Goal: Task Accomplishment & Management: Use online tool/utility

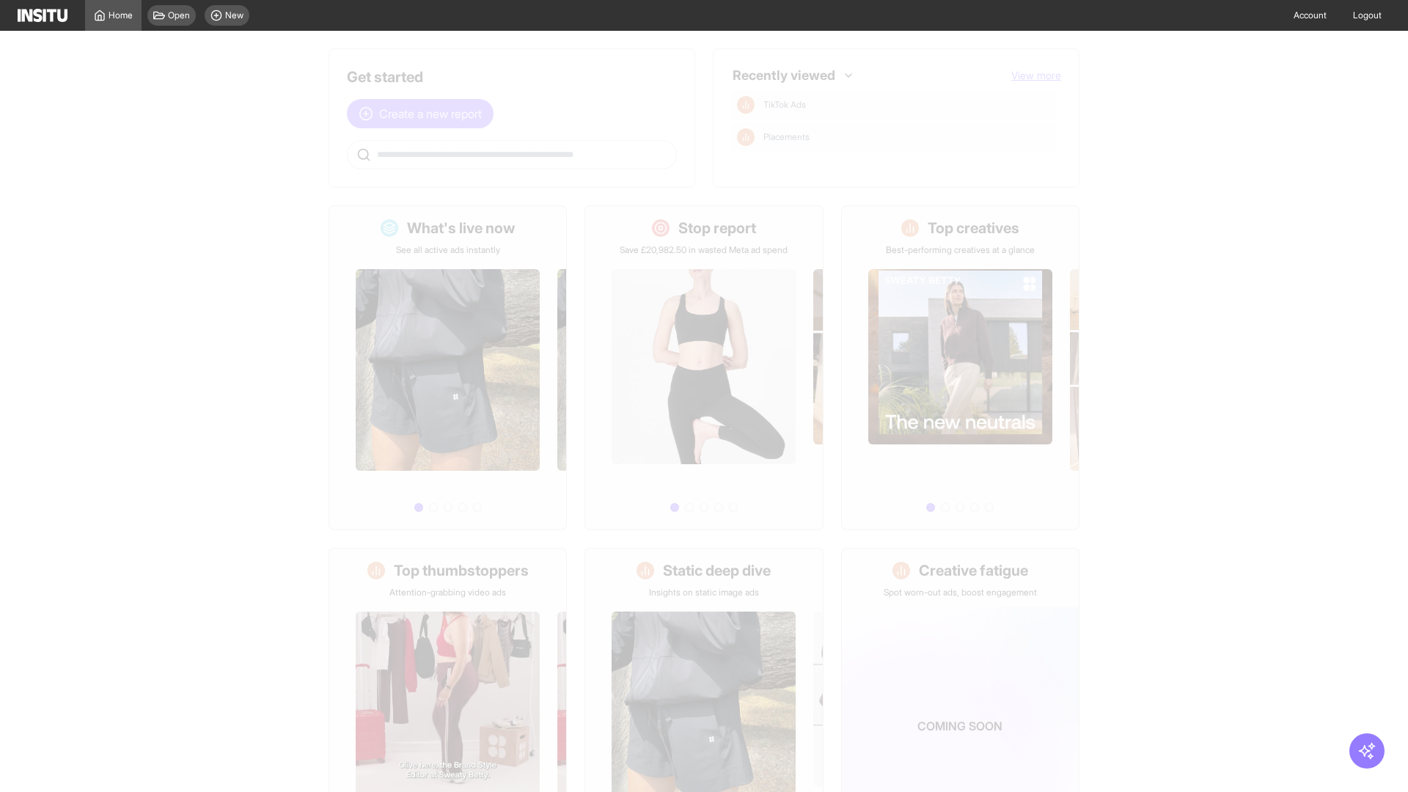
click at [424, 114] on span "Create a new report" at bounding box center [430, 114] width 103 height 18
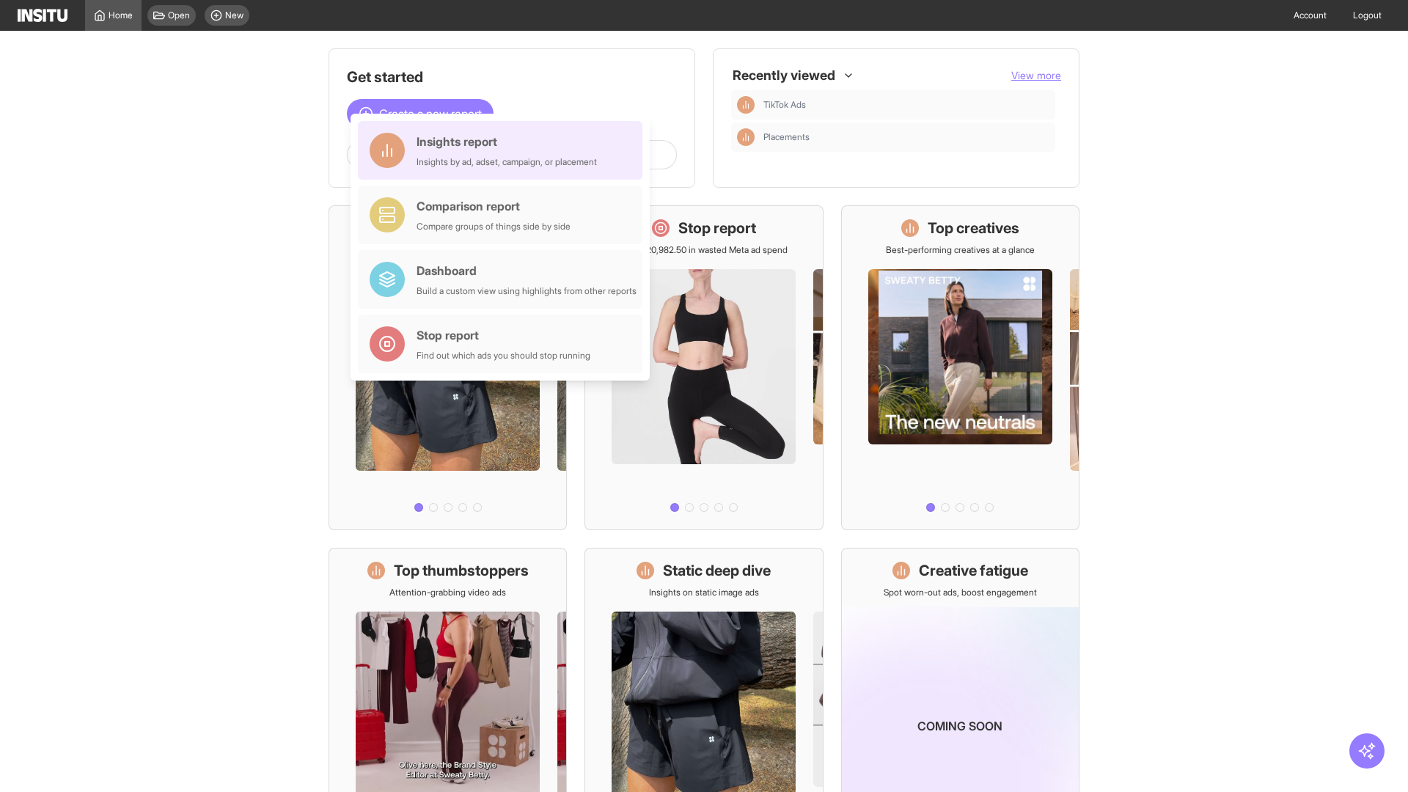
click at [504, 150] on div "Insights report Insights by ad, adset, campaign, or placement" at bounding box center [506, 150] width 180 height 35
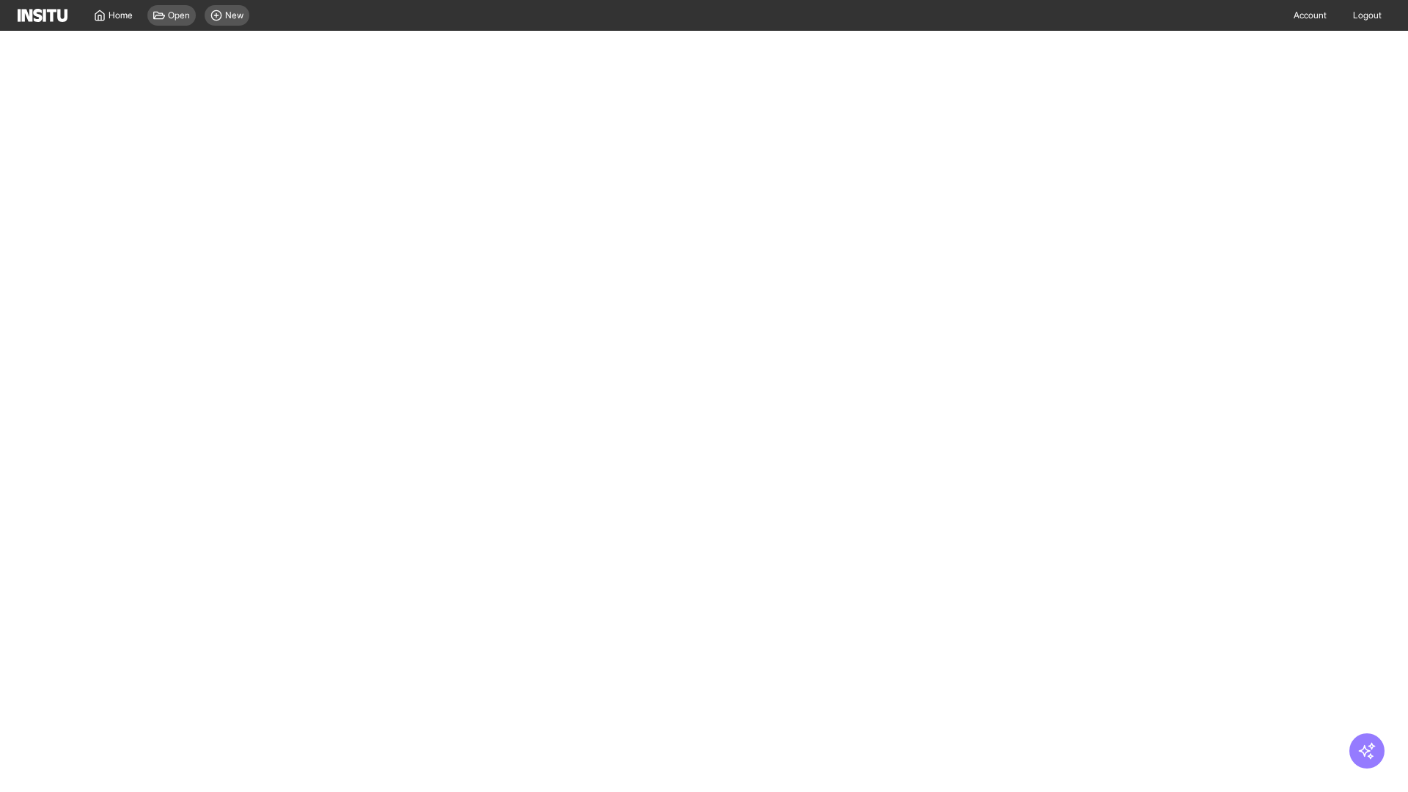
select select "**"
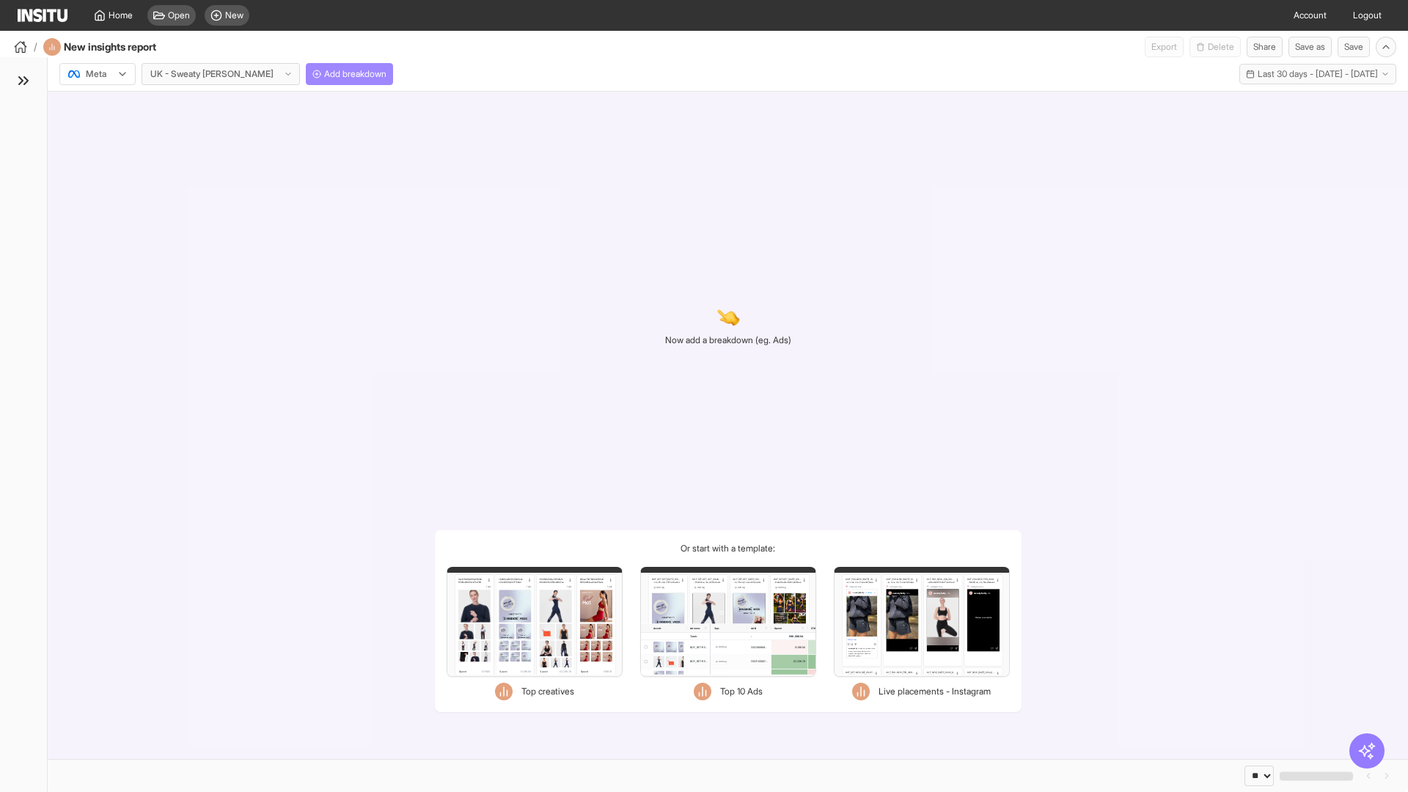
click at [324, 74] on span "Add breakdown" at bounding box center [355, 74] width 62 height 12
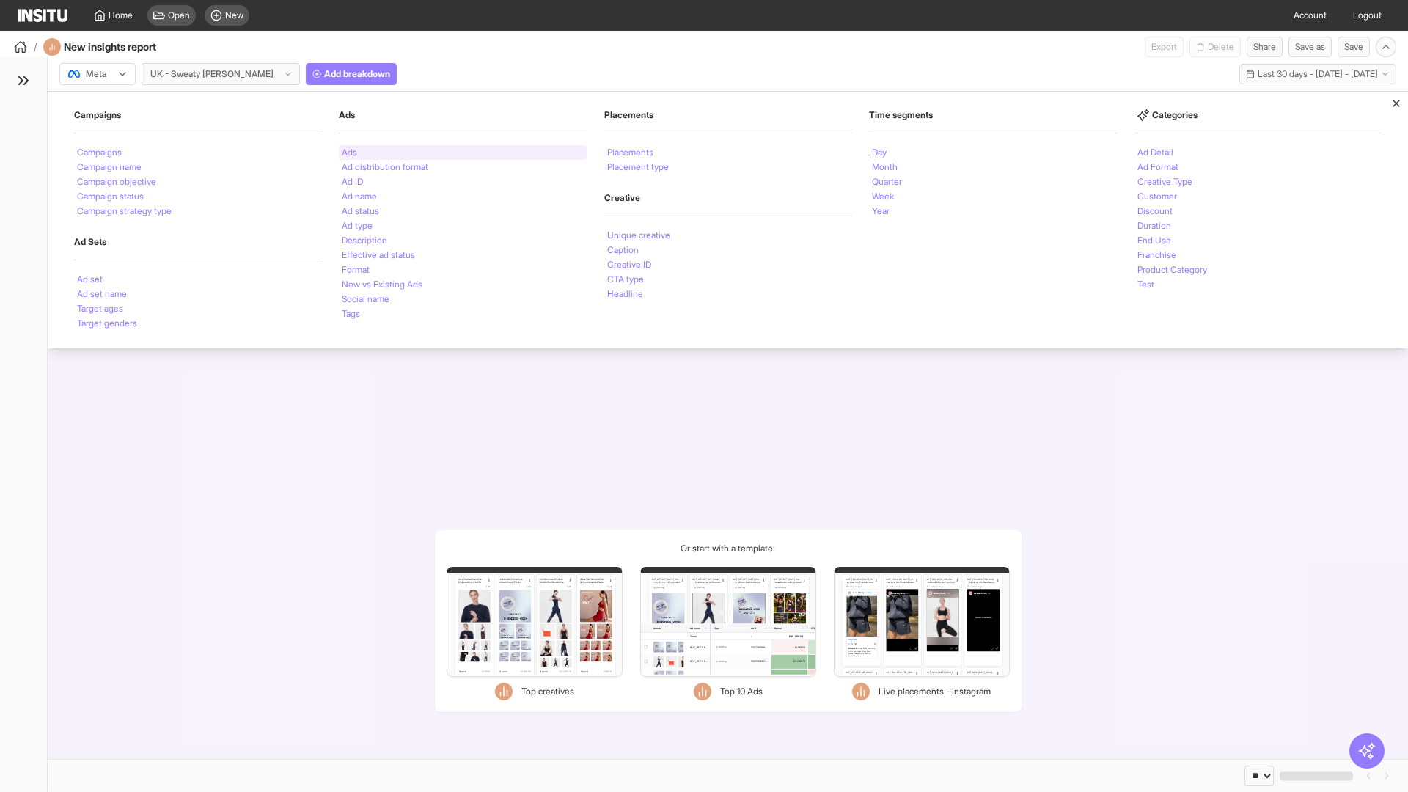
click at [349, 152] on li "Ads" at bounding box center [349, 152] width 15 height 9
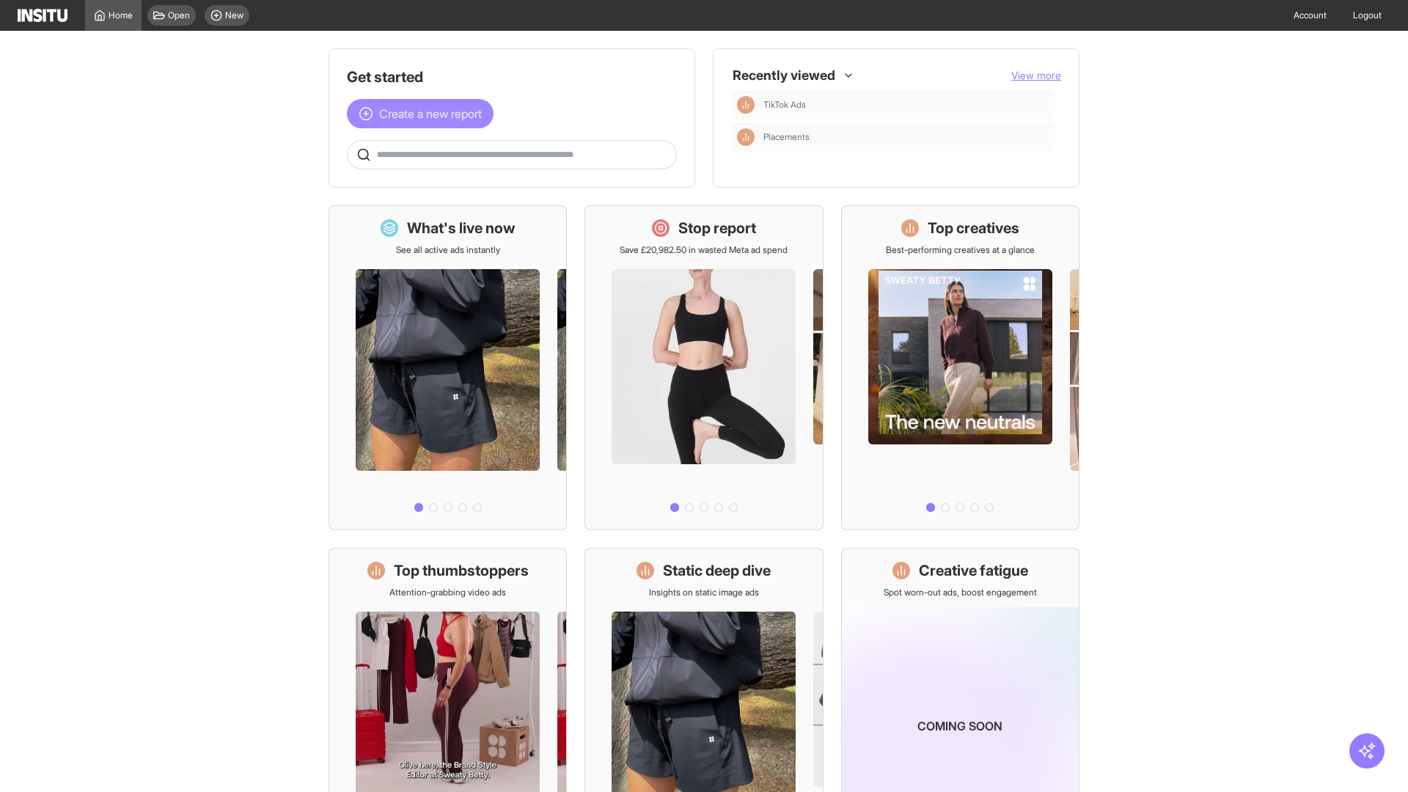
click at [424, 114] on span "Create a new report" at bounding box center [430, 114] width 103 height 18
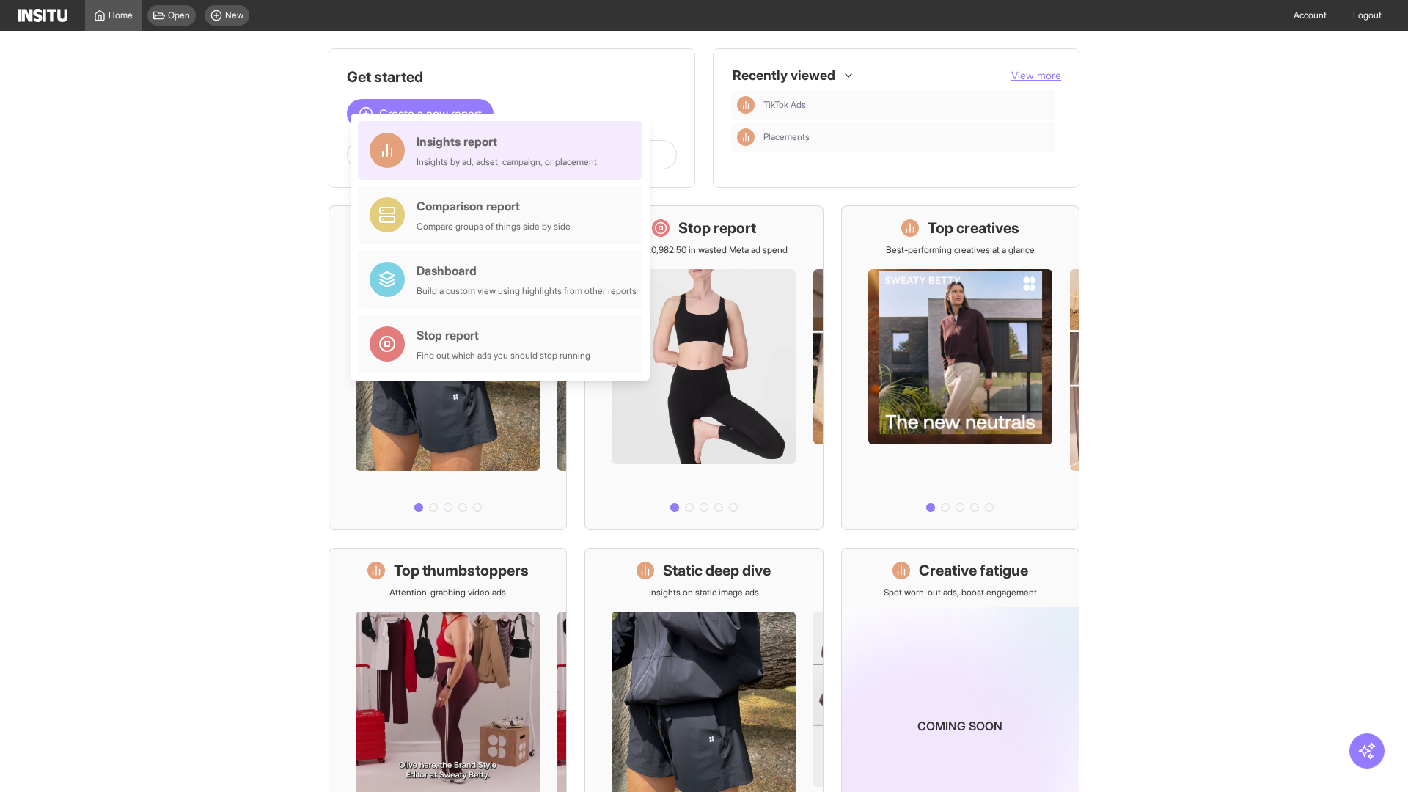
click at [504, 150] on div "Insights report Insights by ad, adset, campaign, or placement" at bounding box center [506, 150] width 180 height 35
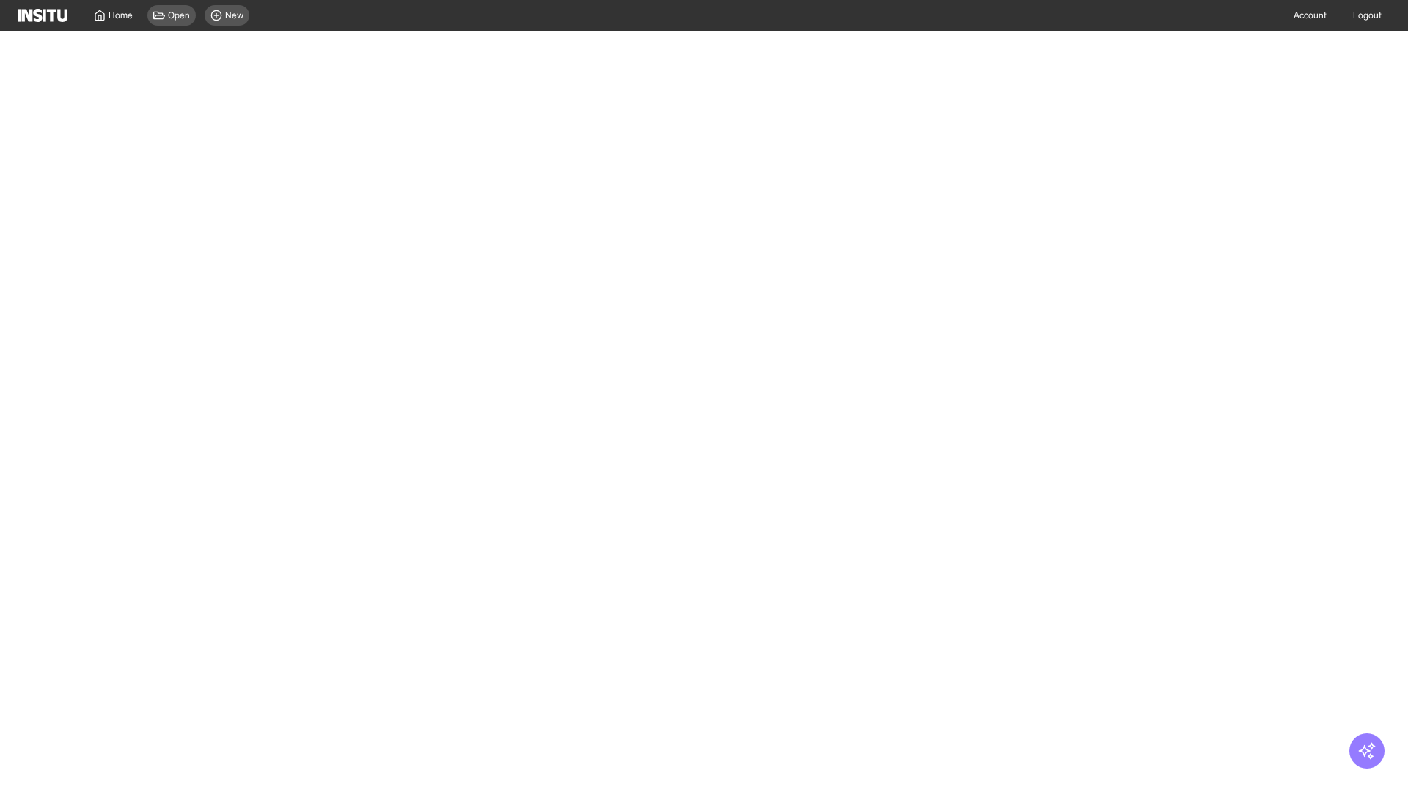
select select "**"
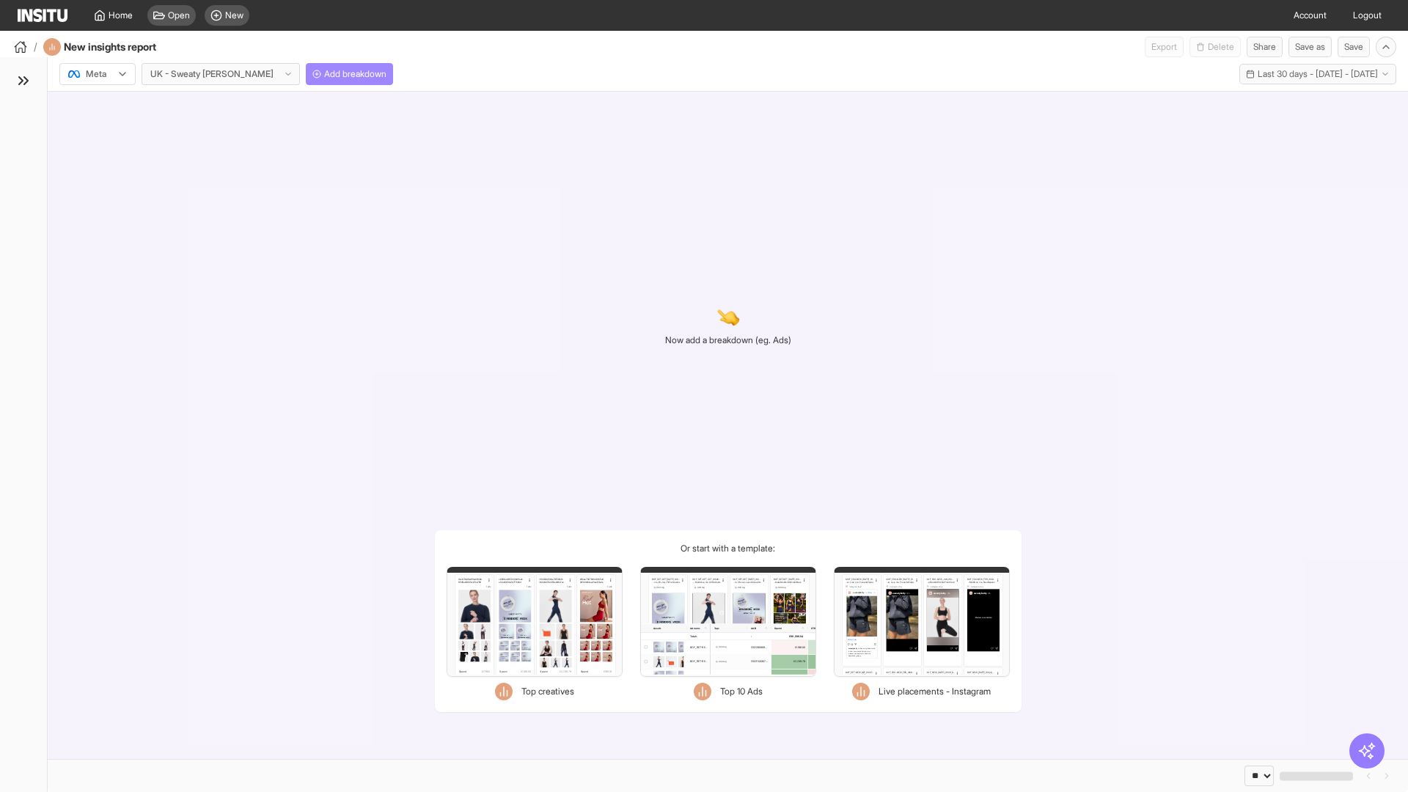
click at [324, 74] on span "Add breakdown" at bounding box center [355, 74] width 62 height 12
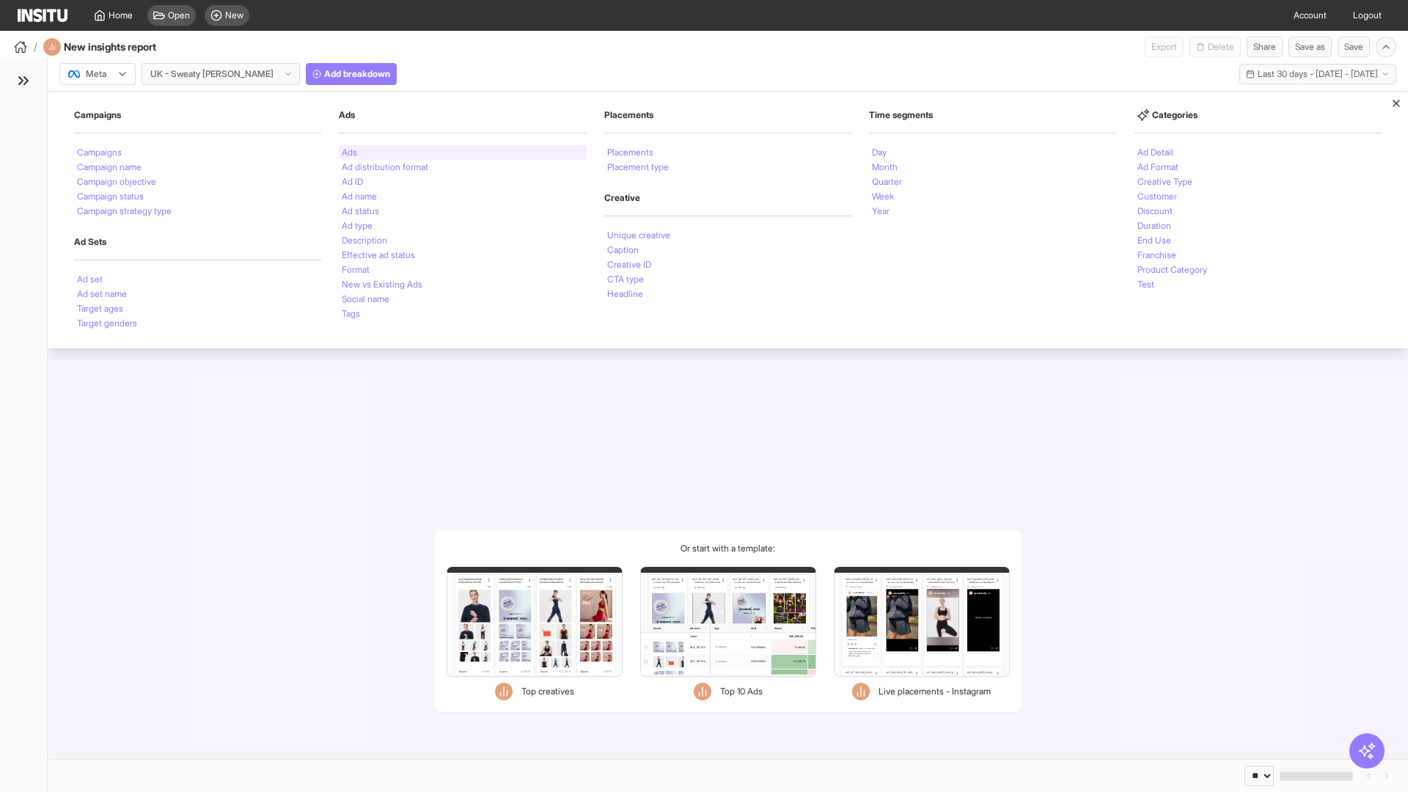
click at [349, 152] on li "Ads" at bounding box center [349, 152] width 15 height 9
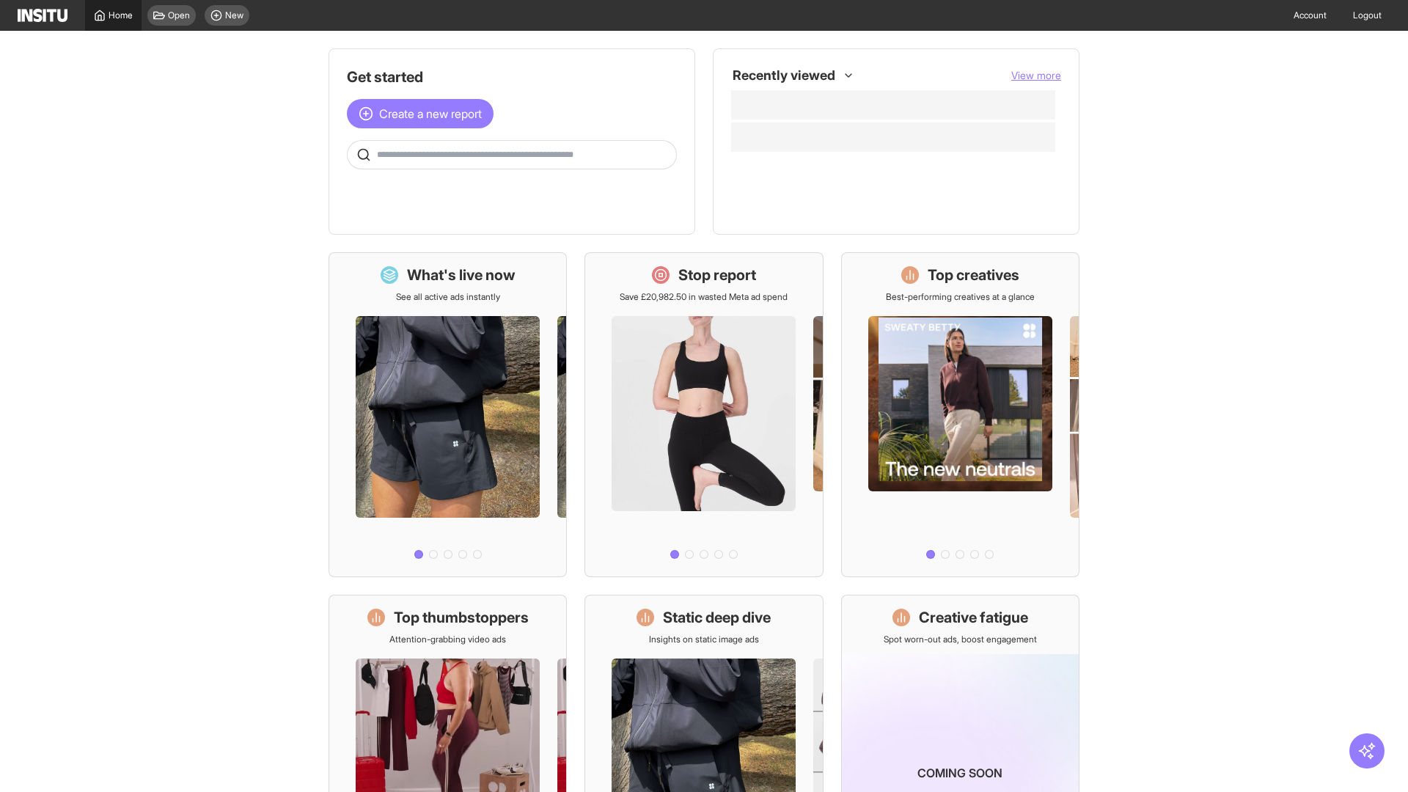
click at [113, 15] on span "Home" at bounding box center [121, 16] width 24 height 12
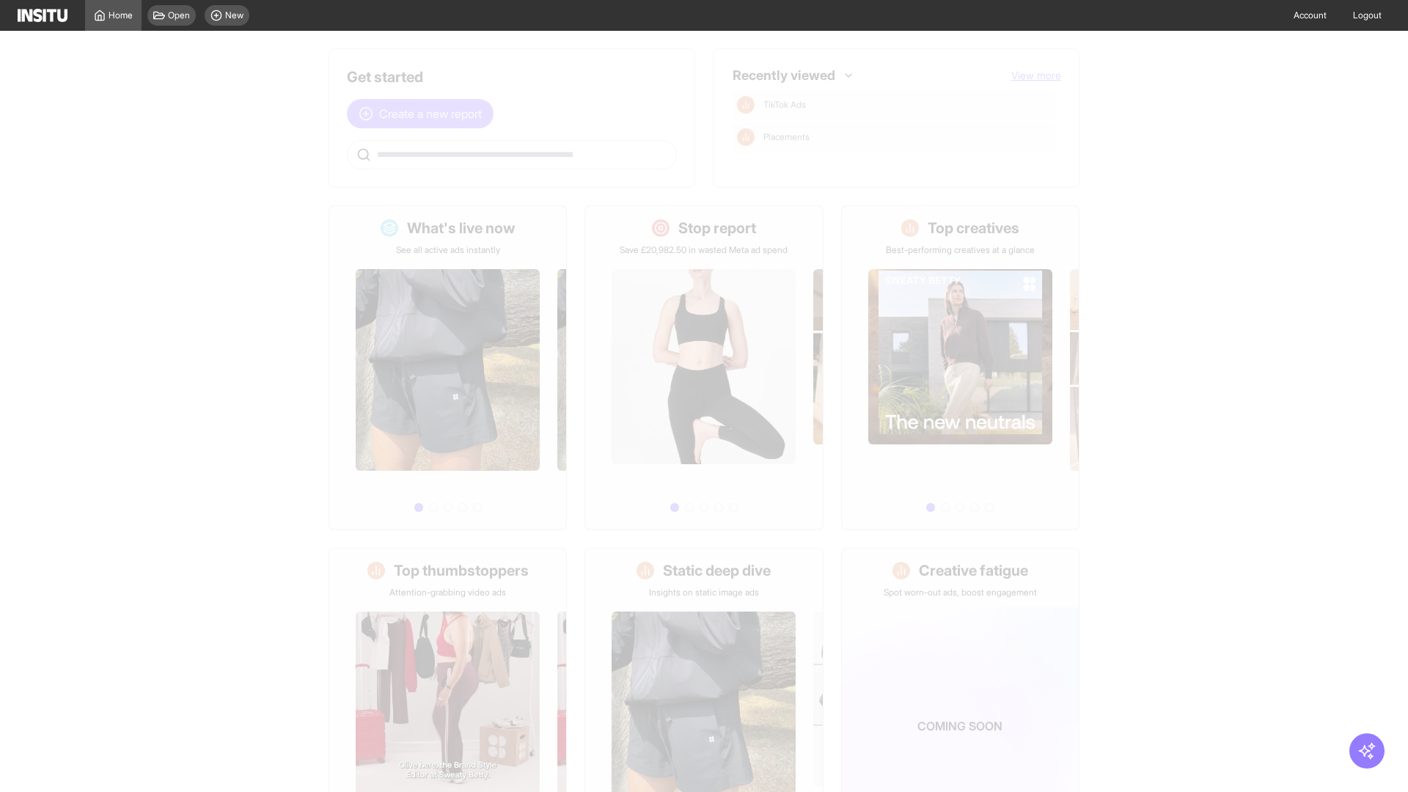
click at [424, 114] on span "Create a new report" at bounding box center [430, 114] width 103 height 18
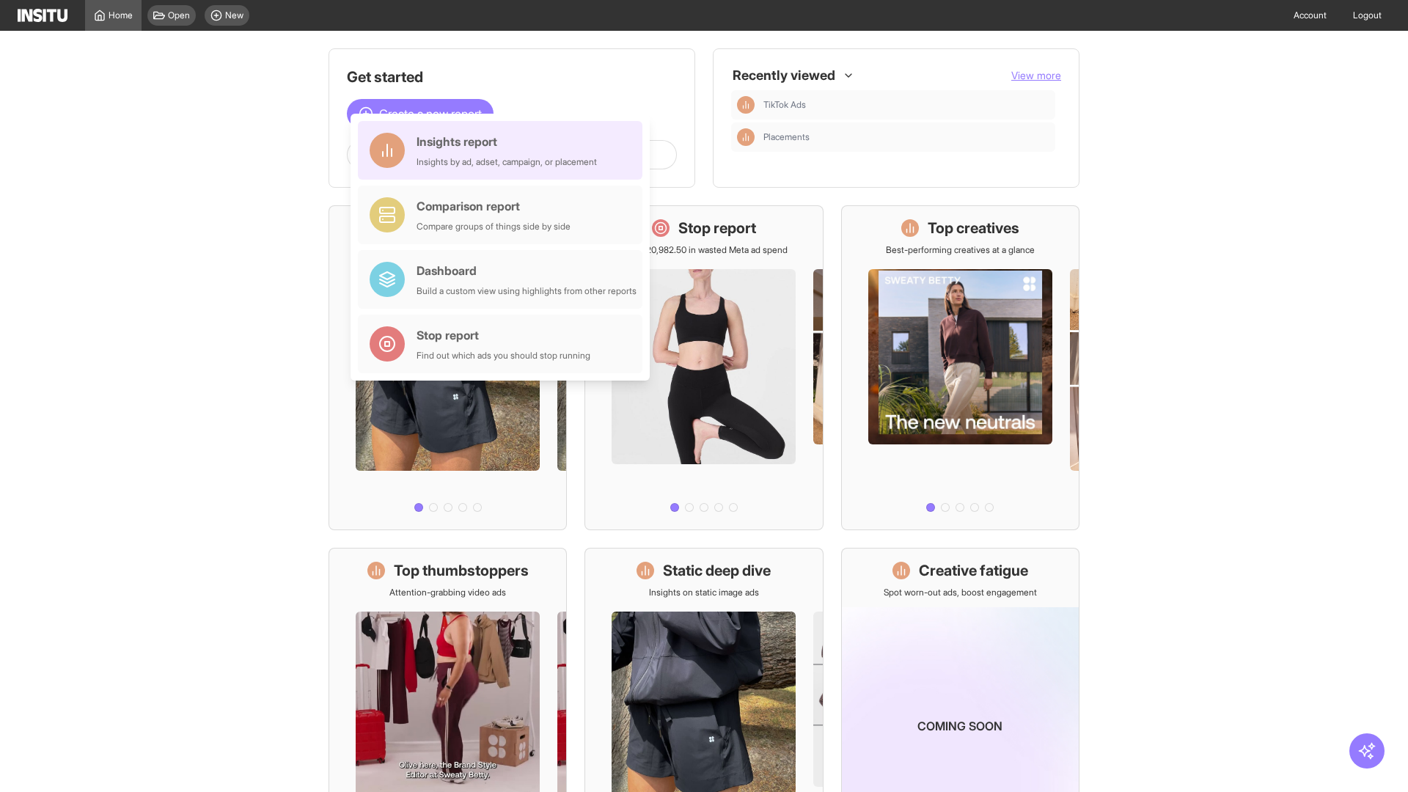
click at [504, 150] on div "Insights report Insights by ad, adset, campaign, or placement" at bounding box center [506, 150] width 180 height 35
